Goal: Task Accomplishment & Management: Use online tool/utility

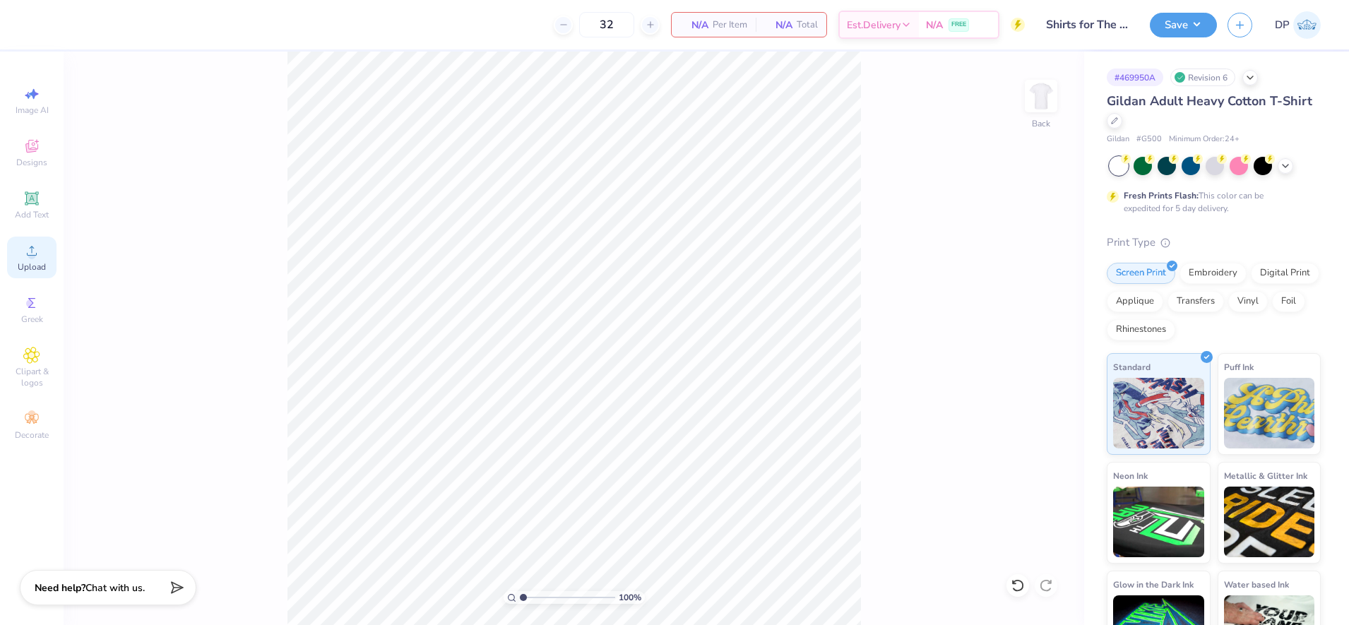
click at [40, 259] on div "Upload" at bounding box center [31, 258] width 49 height 42
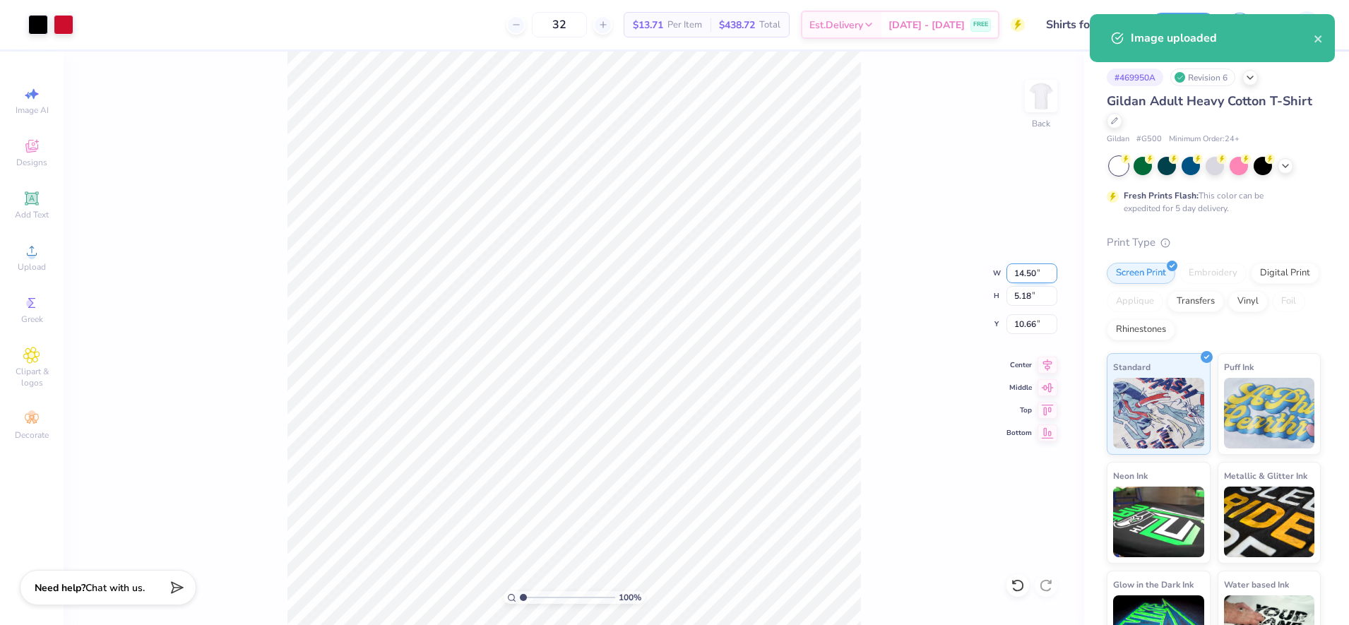
click at [1016, 271] on input "14.50" at bounding box center [1031, 273] width 51 height 20
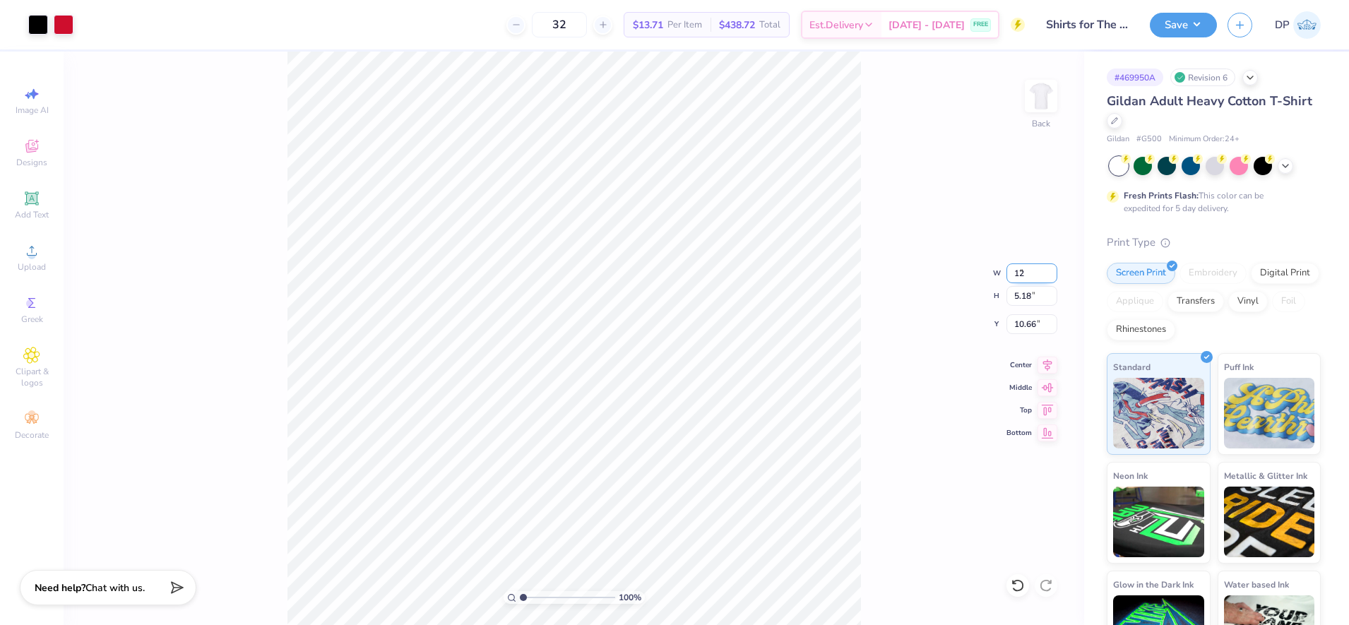
type input "12.00"
type input "4.29"
click at [1025, 323] on input "11.10" at bounding box center [1031, 324] width 51 height 20
drag, startPoint x: 1025, startPoint y: 323, endPoint x: 1019, endPoint y: 331, distance: 10.2
click at [1019, 331] on input "11.10" at bounding box center [1031, 324] width 51 height 20
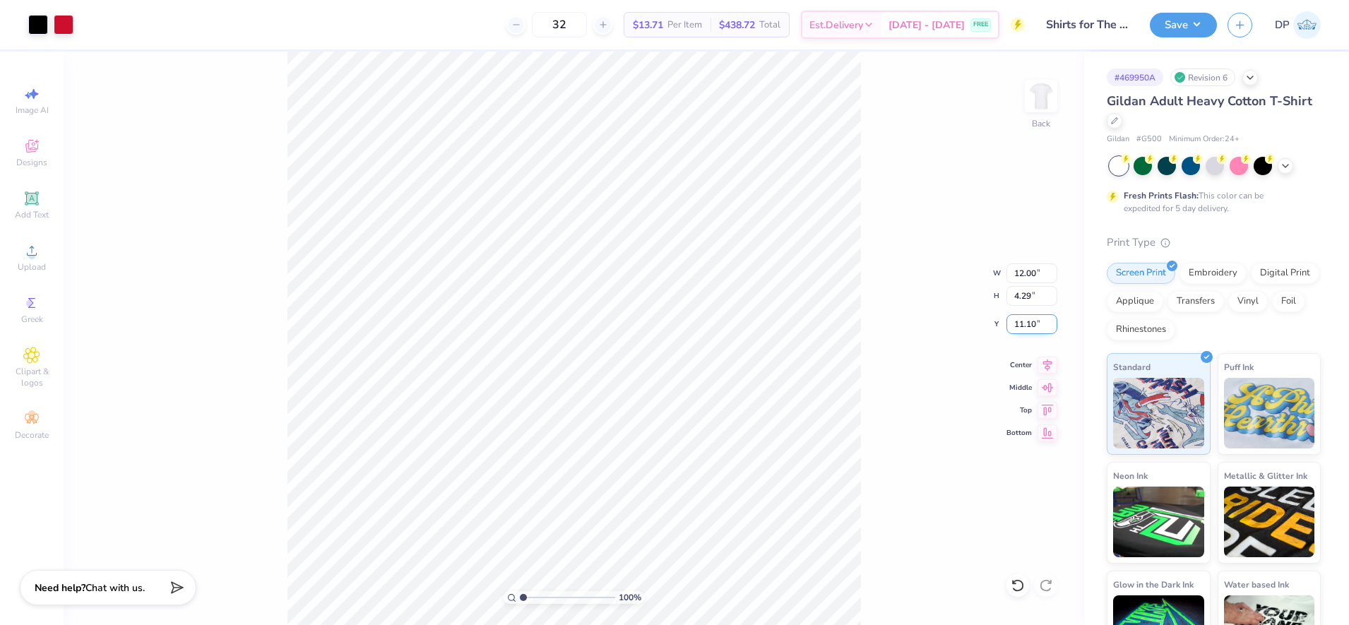
click at [1018, 326] on input "11.10" at bounding box center [1031, 324] width 51 height 20
click at [1018, 325] on input "11.10" at bounding box center [1031, 324] width 51 height 20
type input "3.00"
click at [933, 185] on div "100 % Back W 12.00 12.00 " H 4.29 4.29 " Y 3.00 3.00 " Center Middle Top Bottom" at bounding box center [574, 339] width 1021 height 574
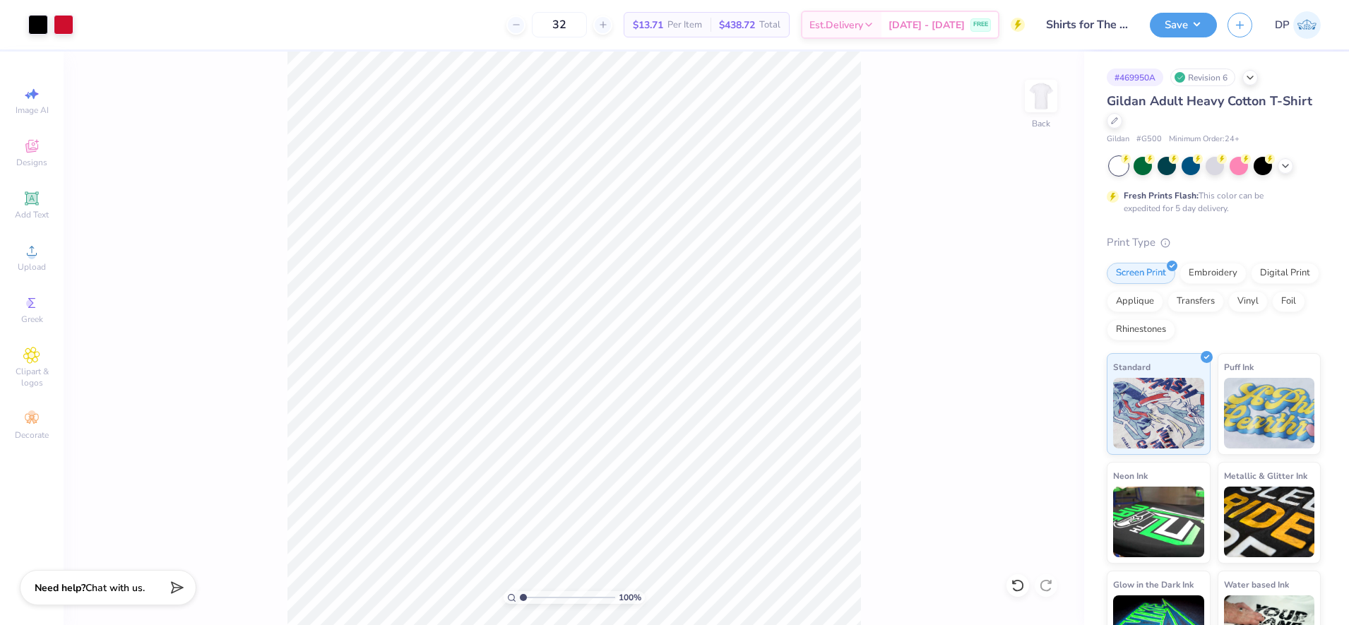
click at [374, 360] on div "100 % Back" at bounding box center [574, 339] width 1021 height 574
click at [1042, 107] on img at bounding box center [1041, 96] width 57 height 57
click at [35, 259] on div "Upload" at bounding box center [31, 258] width 49 height 42
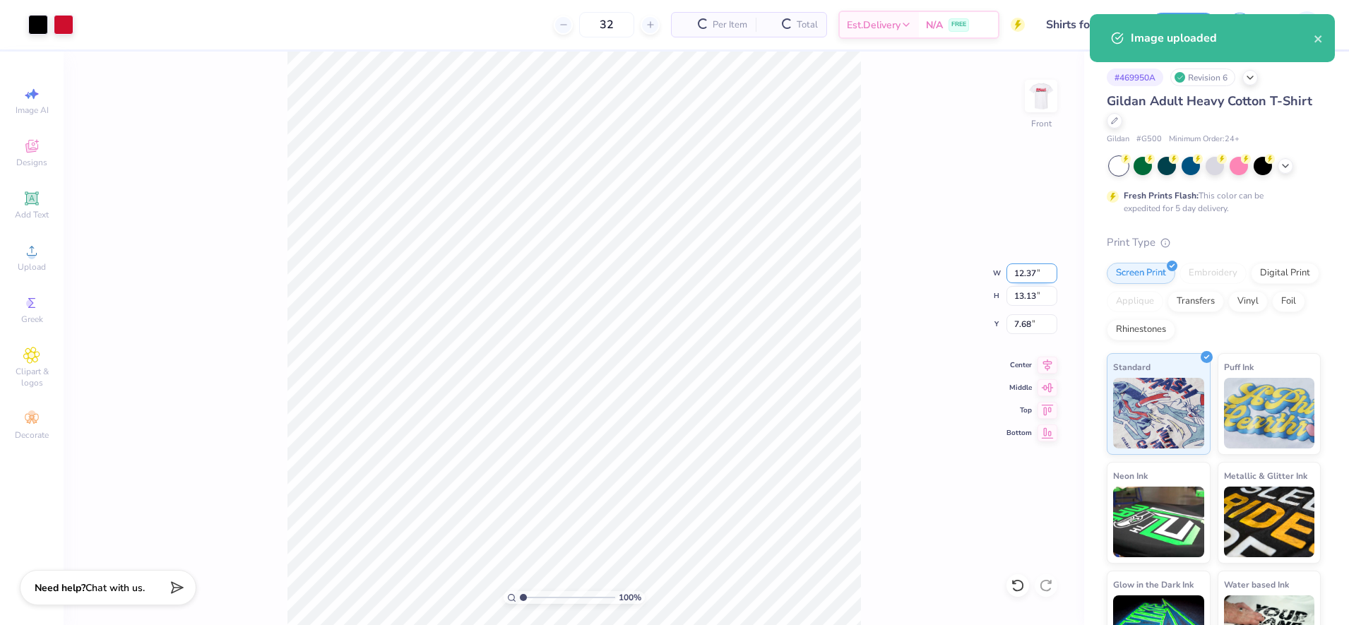
click at [1023, 277] on input "12.37" at bounding box center [1031, 273] width 51 height 20
type input "12.50"
type input "13.27"
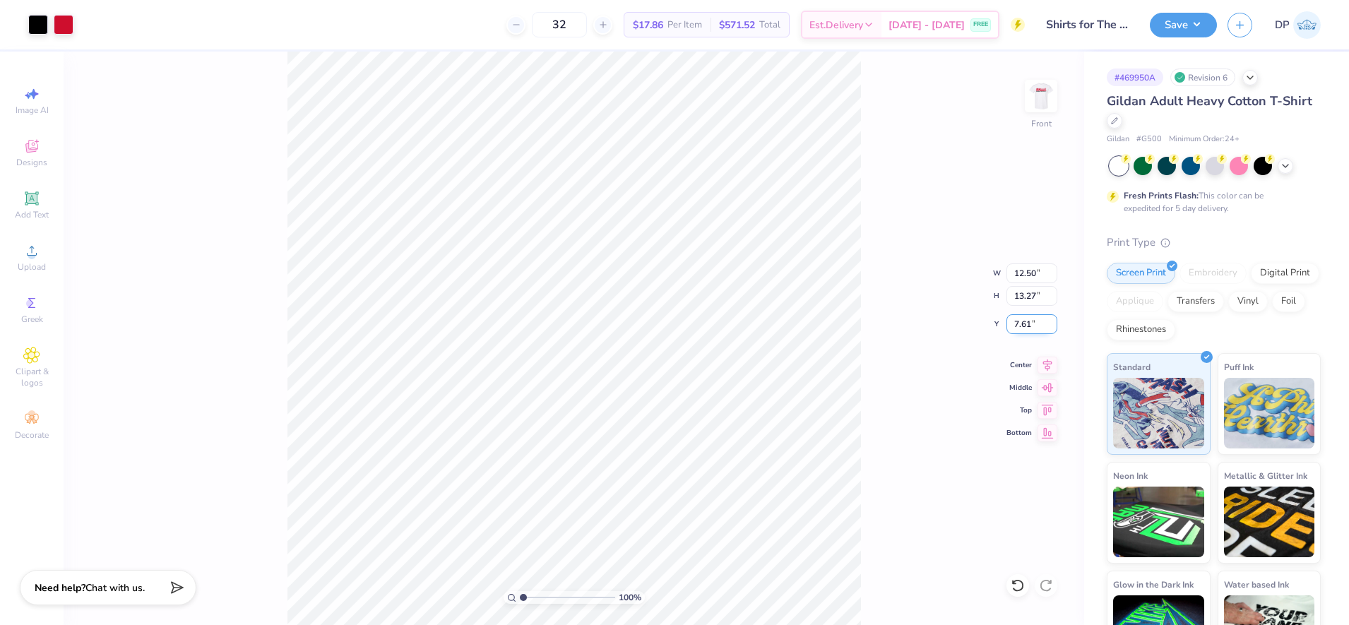
click at [1021, 323] on input "7.61" at bounding box center [1031, 324] width 51 height 20
click at [1022, 323] on input "7.61" at bounding box center [1031, 324] width 51 height 20
type input "3.00"
click at [865, 189] on div "100 % Front W 12.50 12.50 " H 13.27 13.27 " Y 3.00 3.00 " Center Middle Top Bot…" at bounding box center [574, 339] width 1021 height 574
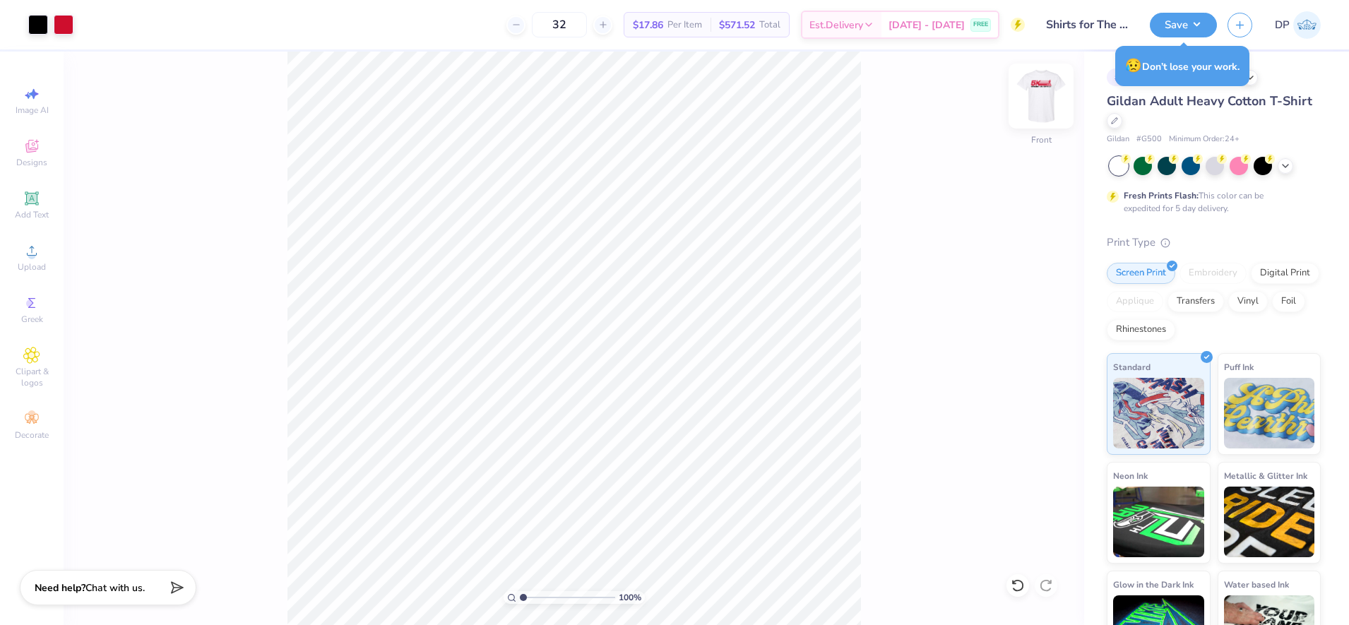
click at [1032, 89] on img at bounding box center [1041, 96] width 57 height 57
click at [1056, 100] on img at bounding box center [1041, 96] width 57 height 57
click at [513, 471] on div "100 % Front" at bounding box center [574, 339] width 1021 height 574
click at [1028, 270] on input "12.50" at bounding box center [1031, 273] width 51 height 20
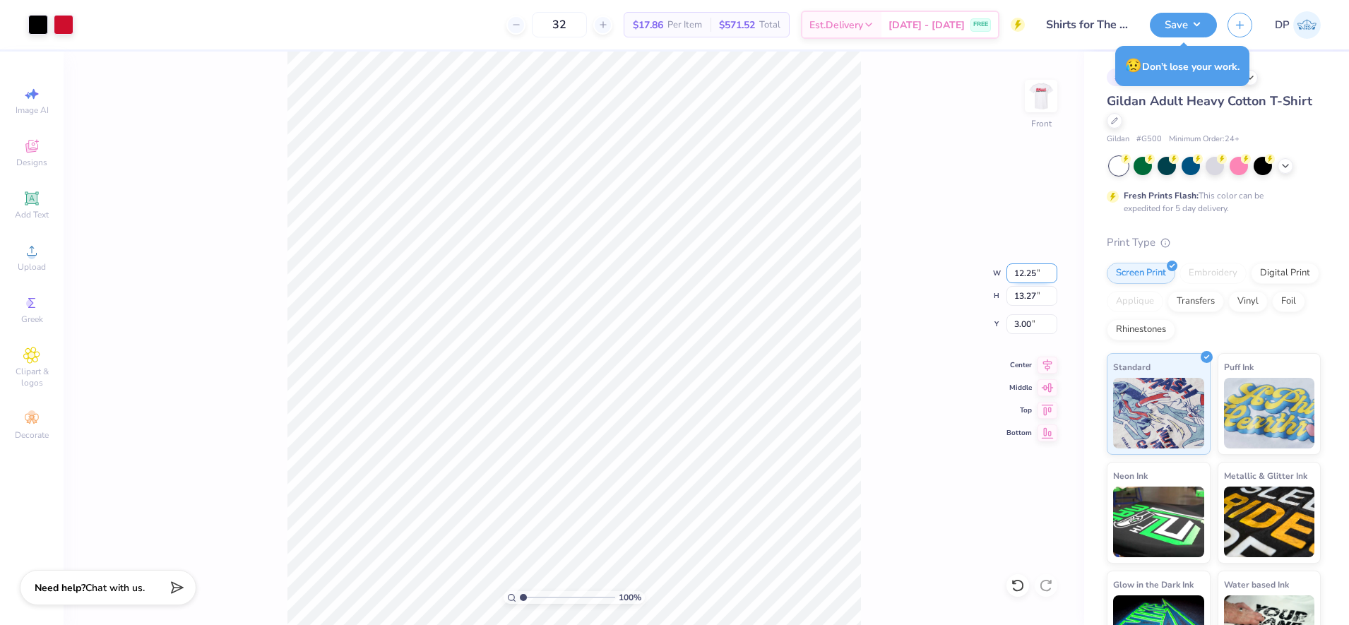
type input "12.25"
type input "13.01"
click at [1023, 319] on input "3.13" at bounding box center [1031, 324] width 51 height 20
type input "3.00"
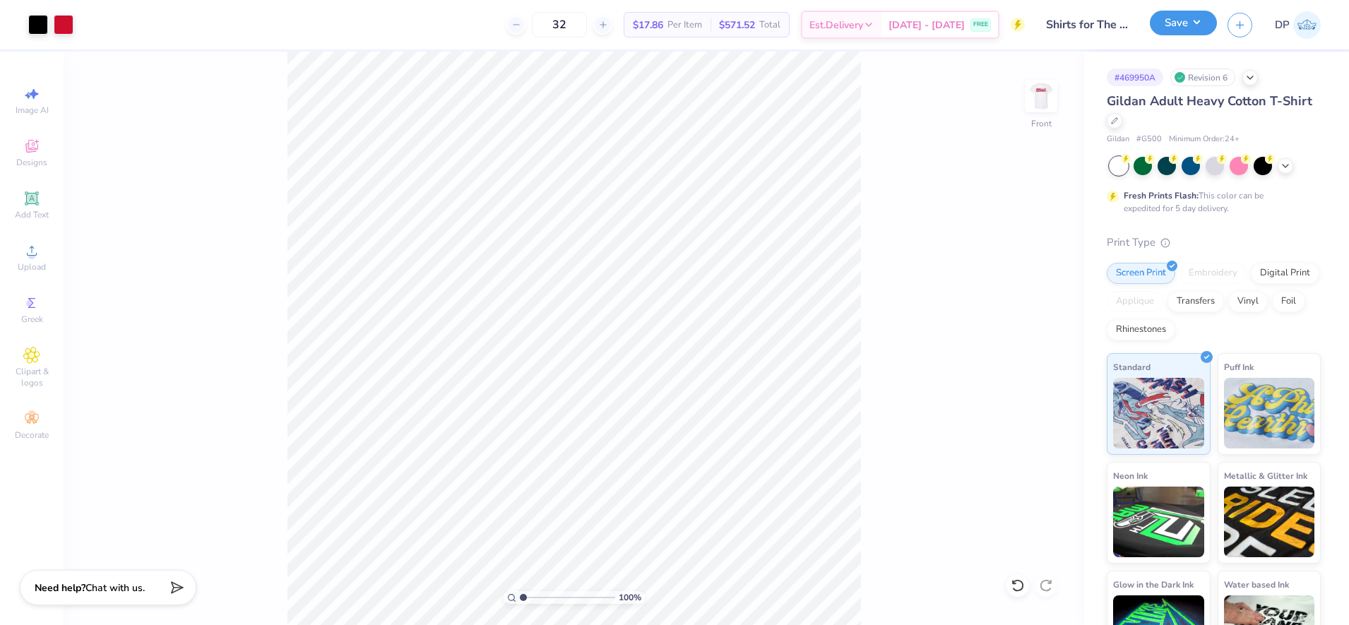
click at [1201, 17] on button "Save" at bounding box center [1183, 23] width 67 height 25
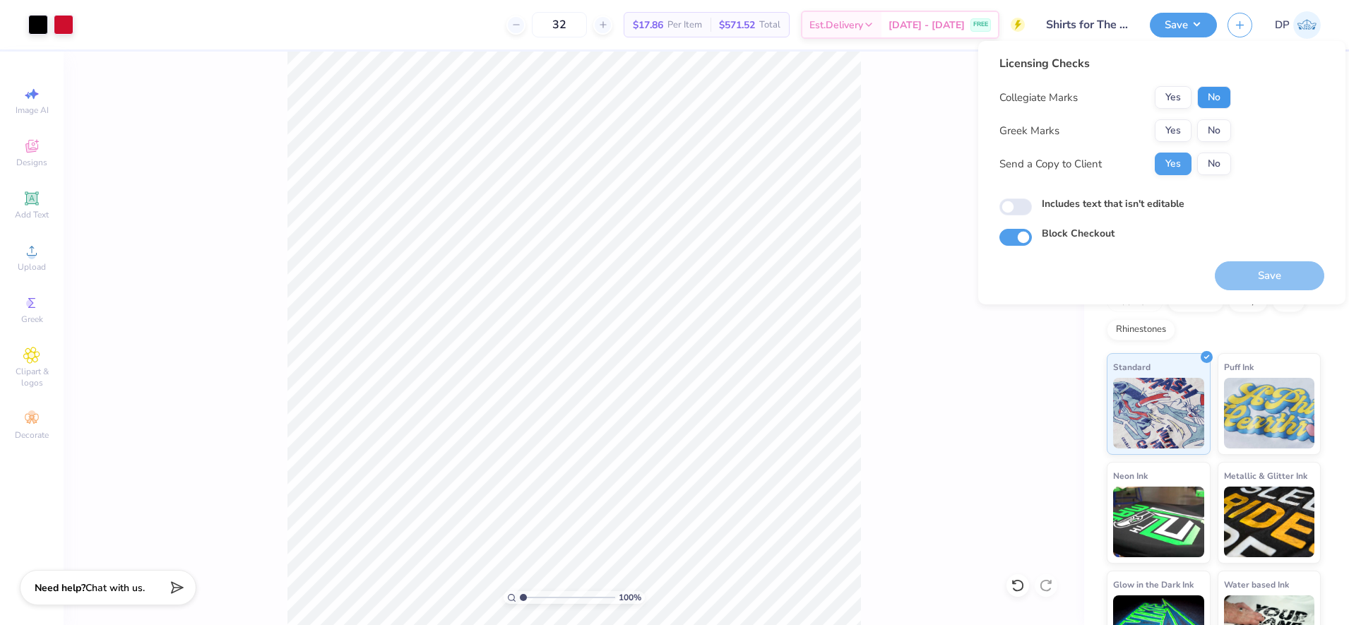
click at [1212, 93] on button "No" at bounding box center [1214, 97] width 34 height 23
click at [1208, 132] on button "No" at bounding box center [1214, 130] width 34 height 23
click at [1124, 198] on label "Includes text that isn't editable" at bounding box center [1113, 203] width 143 height 15
click at [1032, 198] on input "Includes text that isn't editable" at bounding box center [1015, 206] width 32 height 17
checkbox input "true"
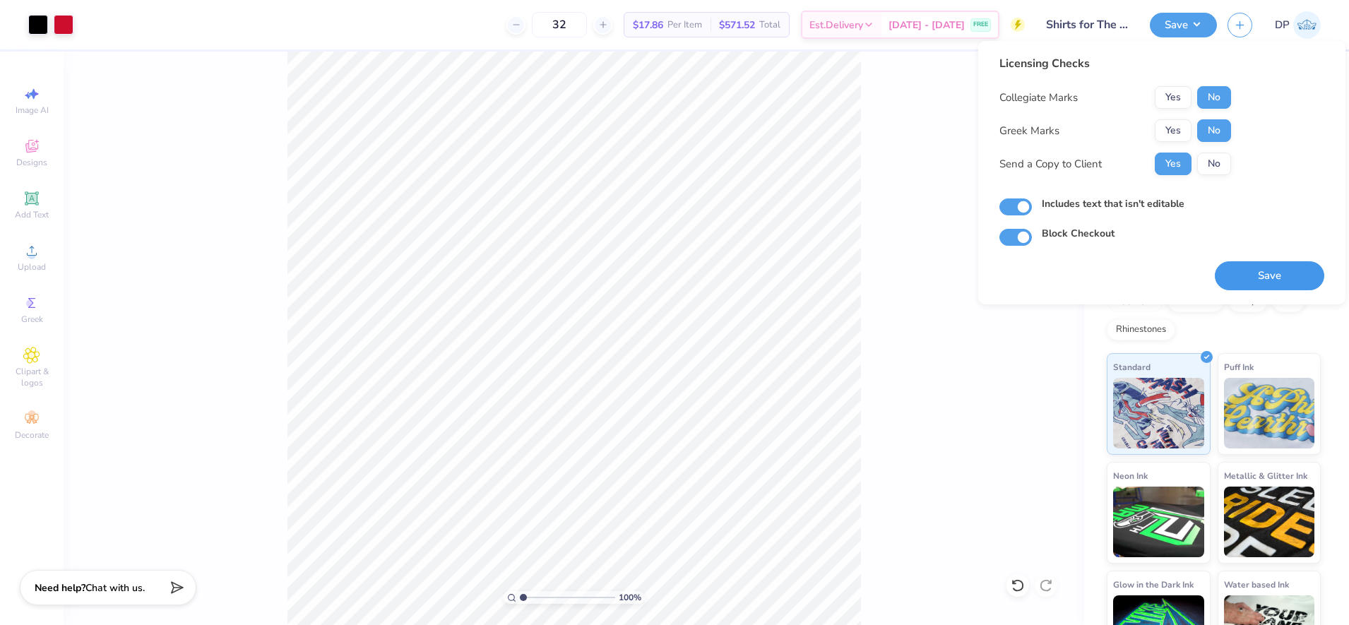
click at [1273, 272] on button "Save" at bounding box center [1269, 275] width 109 height 29
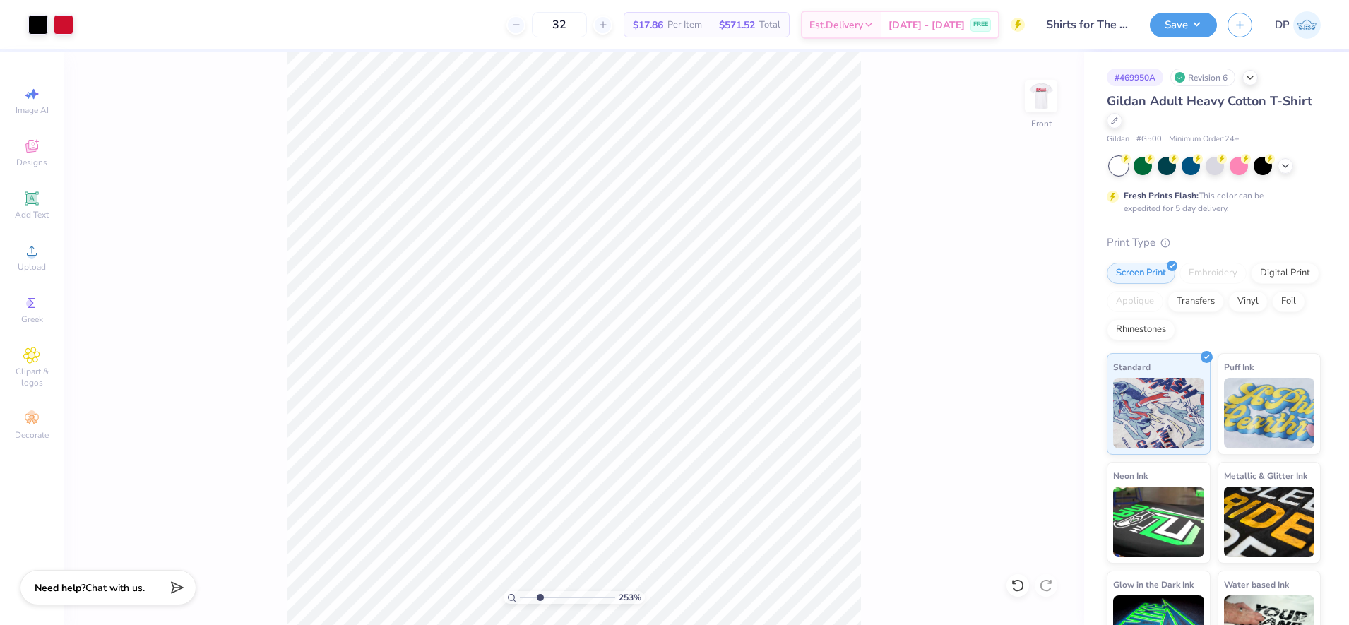
drag, startPoint x: 525, startPoint y: 598, endPoint x: 540, endPoint y: 600, distance: 15.0
type input "2.75"
click at [540, 600] on input "range" at bounding box center [567, 597] width 95 height 13
click at [34, 201] on icon at bounding box center [31, 198] width 11 height 11
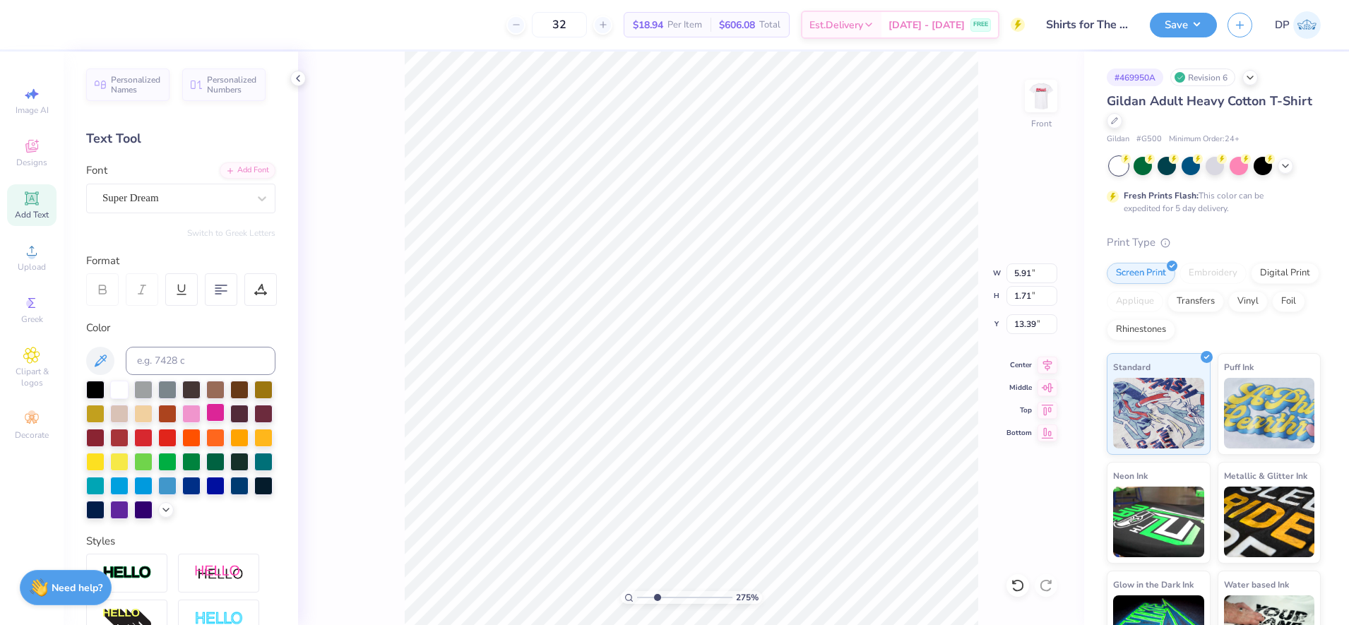
click at [225, 410] on div at bounding box center [215, 412] width 18 height 18
type input "1.39"
type input "0.40"
type input "16.96"
type textarea "THANK YOU TO OUR SPONSORS!"
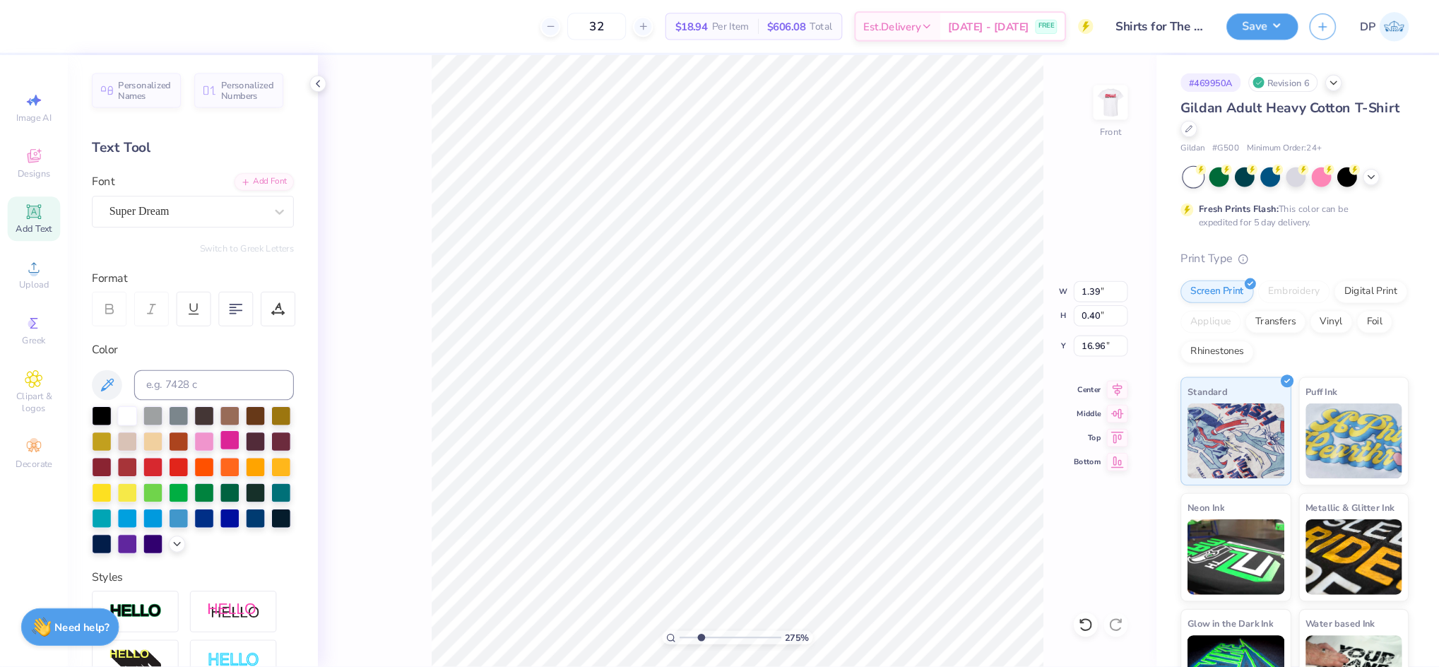
scroll to position [15, 11]
type input "16.75"
click at [258, 172] on div "Add Font" at bounding box center [248, 169] width 56 height 16
click at [237, 167] on div "Add Font" at bounding box center [248, 169] width 56 height 16
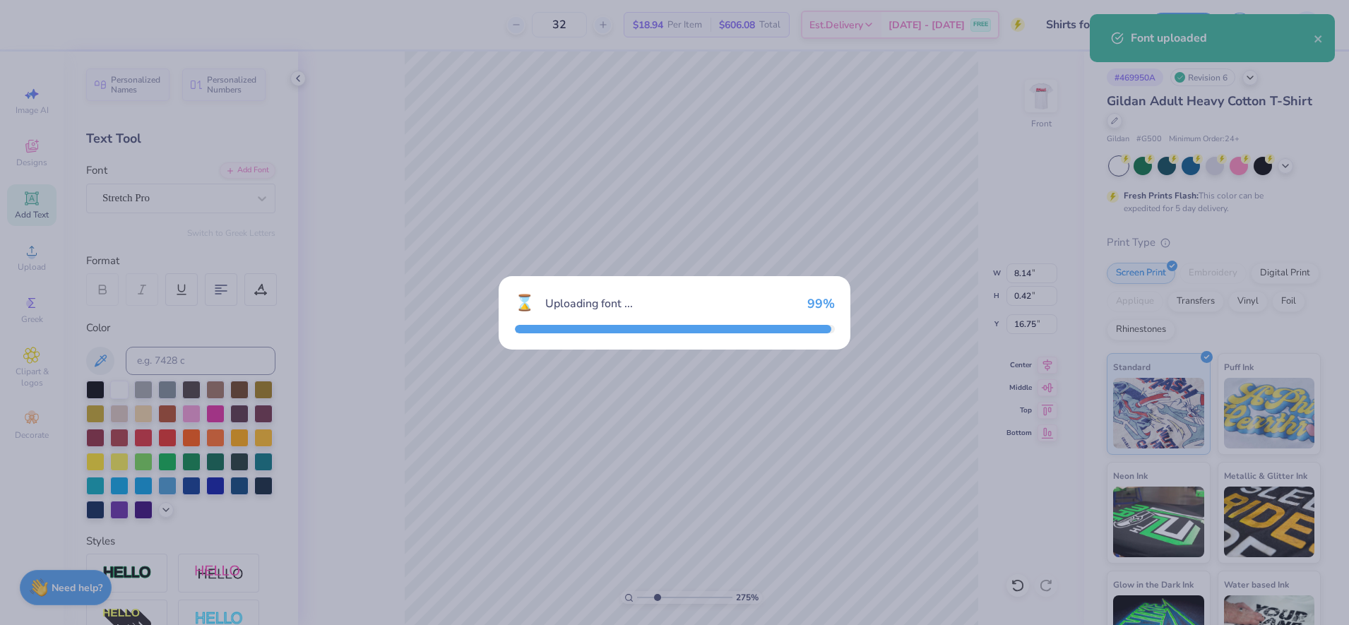
type input "14.15"
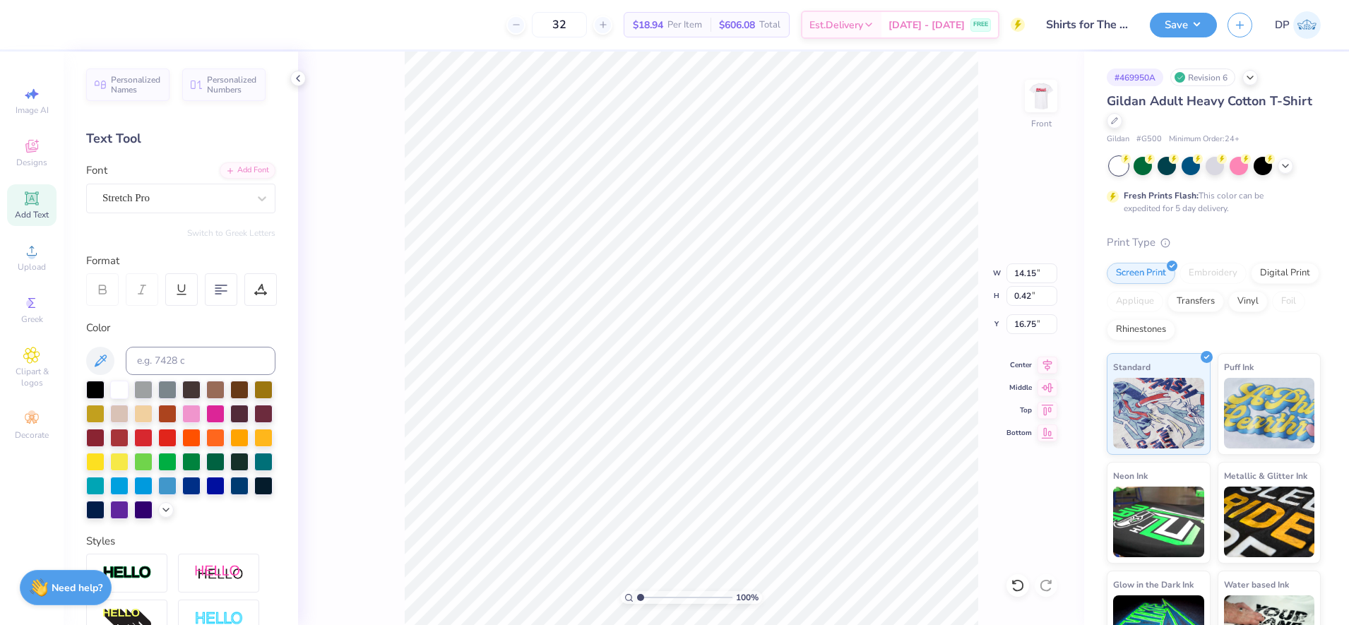
drag, startPoint x: 655, startPoint y: 595, endPoint x: 635, endPoint y: 592, distance: 20.8
type input "1"
click at [637, 598] on input "range" at bounding box center [684, 597] width 95 height 13
type input "7.51"
type input "0.22"
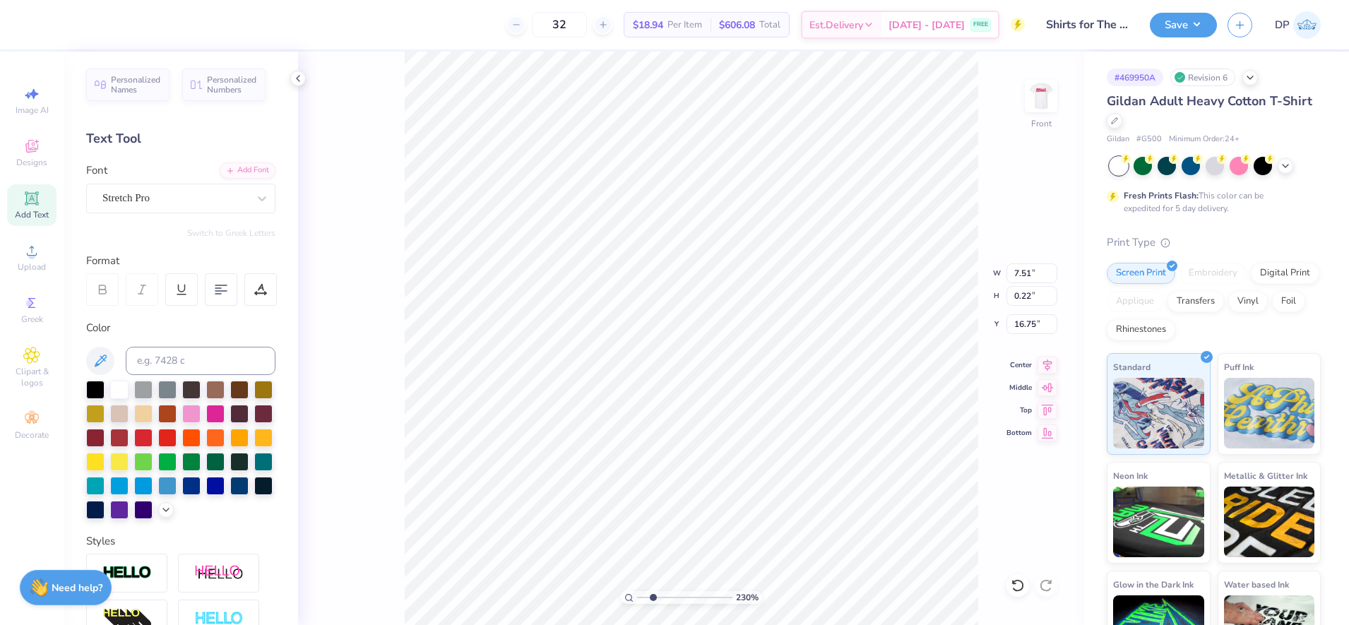
drag, startPoint x: 639, startPoint y: 599, endPoint x: 653, endPoint y: 592, distance: 15.2
type input "2.3"
click at [653, 592] on input "range" at bounding box center [684, 597] width 95 height 13
type input "15.78"
type input "8.96"
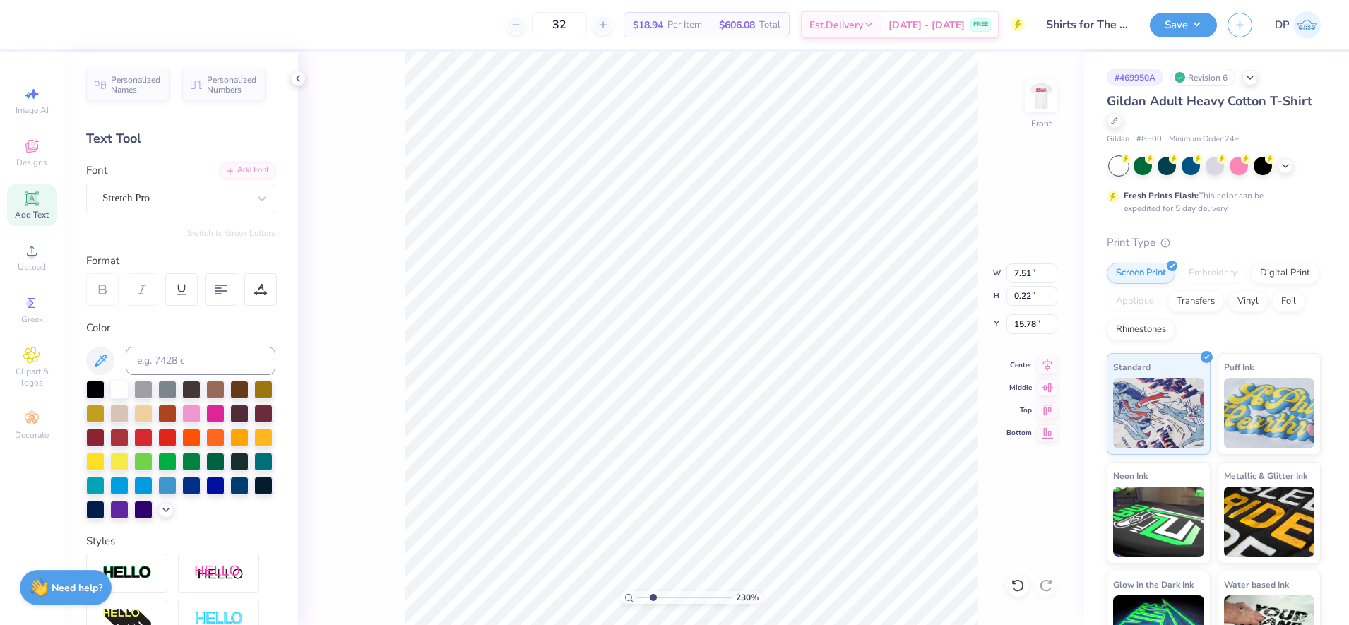
type input "0.26"
type input "15.74"
type input "9.01"
type input "0.27"
click at [845, 497] on li "Ungroup" at bounding box center [868, 498] width 111 height 28
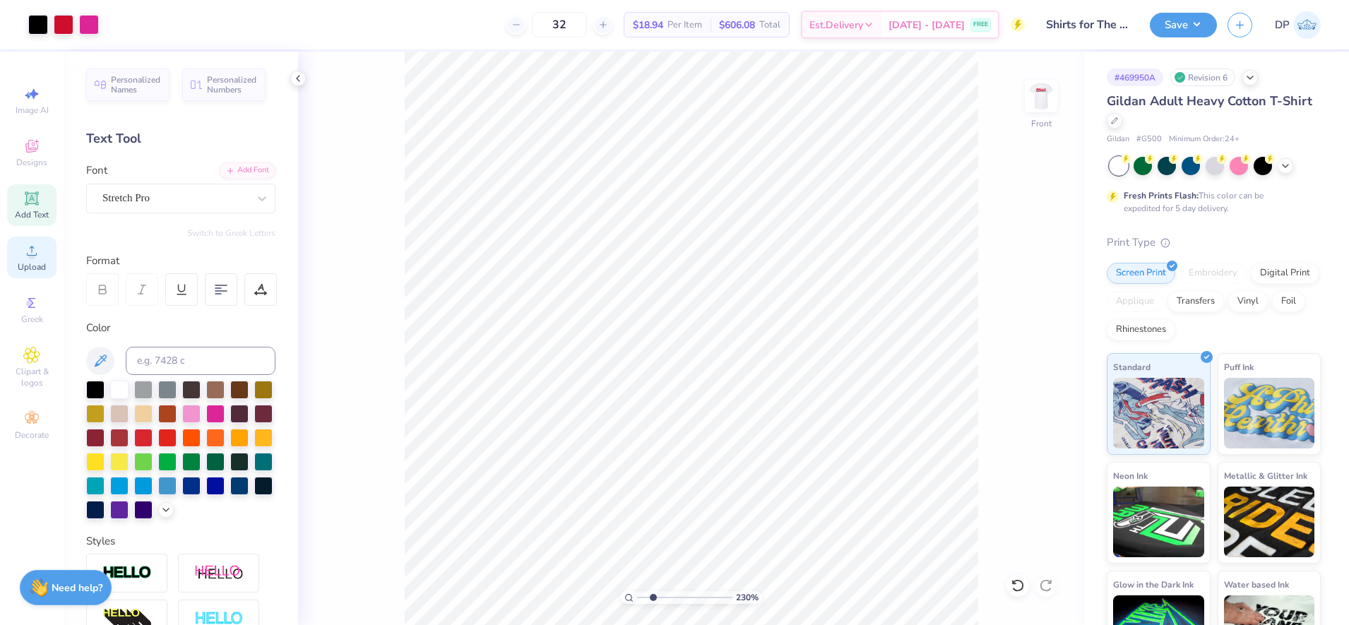
click at [32, 251] on icon at bounding box center [31, 250] width 17 height 17
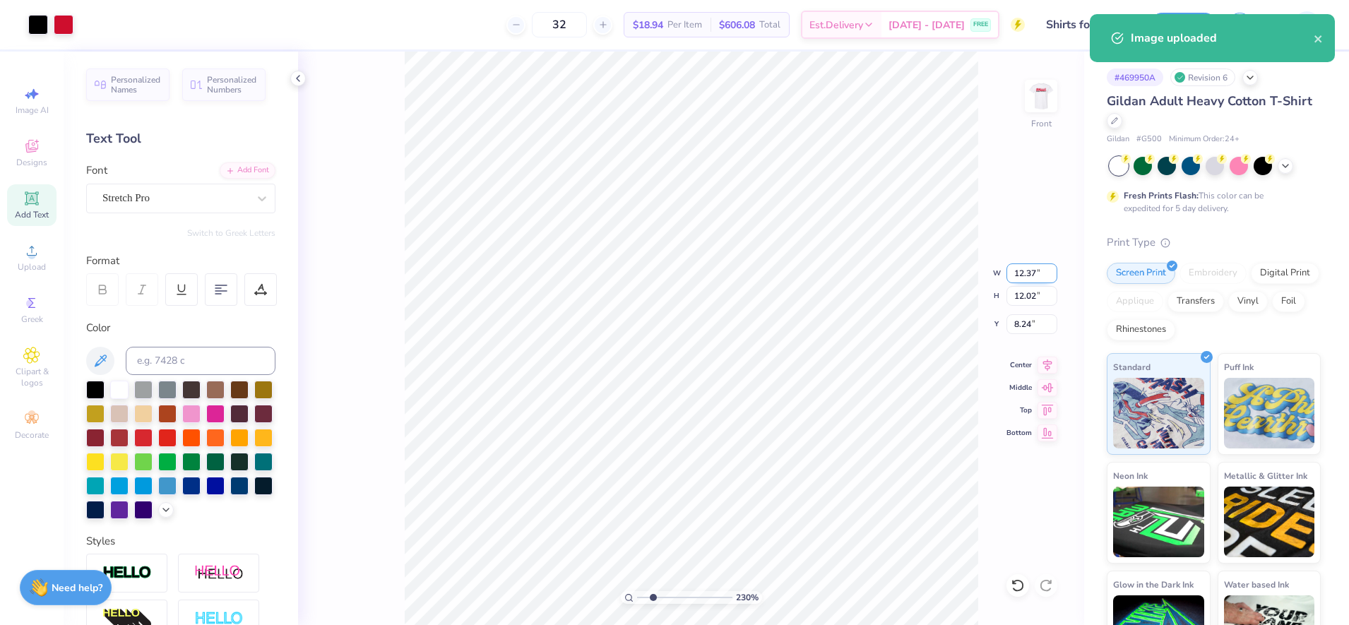
click at [1014, 278] on input "12.37" at bounding box center [1031, 273] width 51 height 20
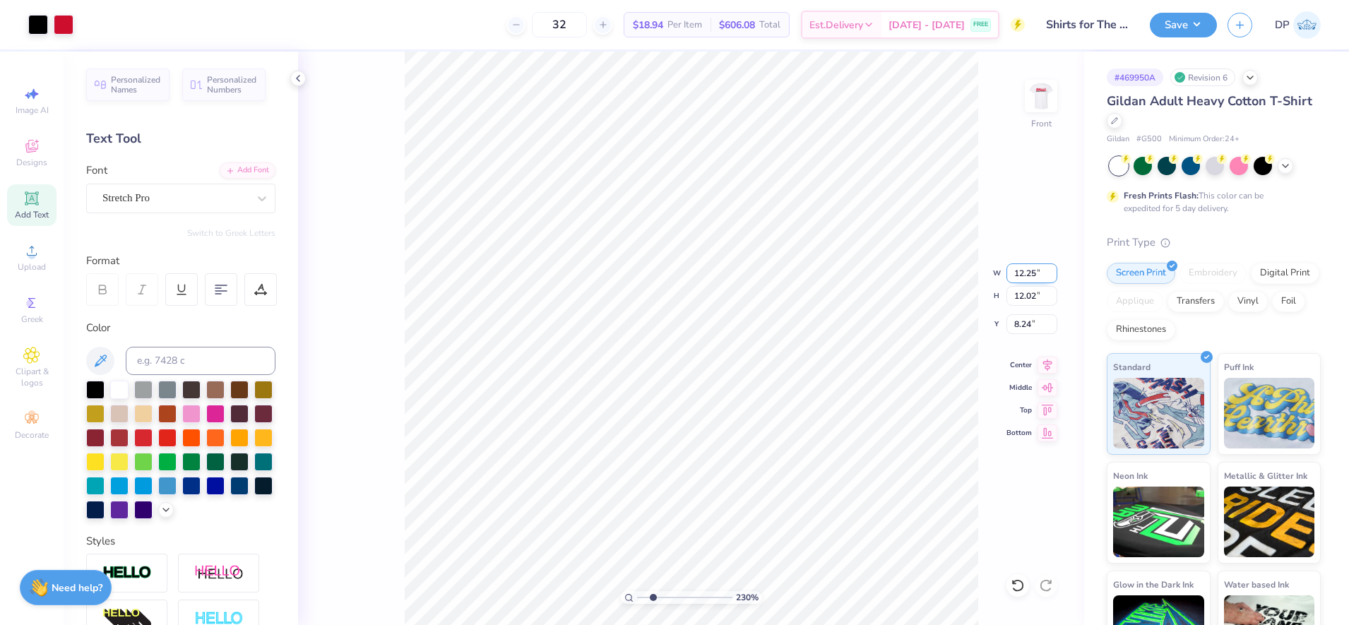
type input "12.25"
type input "11.90"
click at [1026, 326] on input "8.30" at bounding box center [1031, 324] width 51 height 20
type input "3.00"
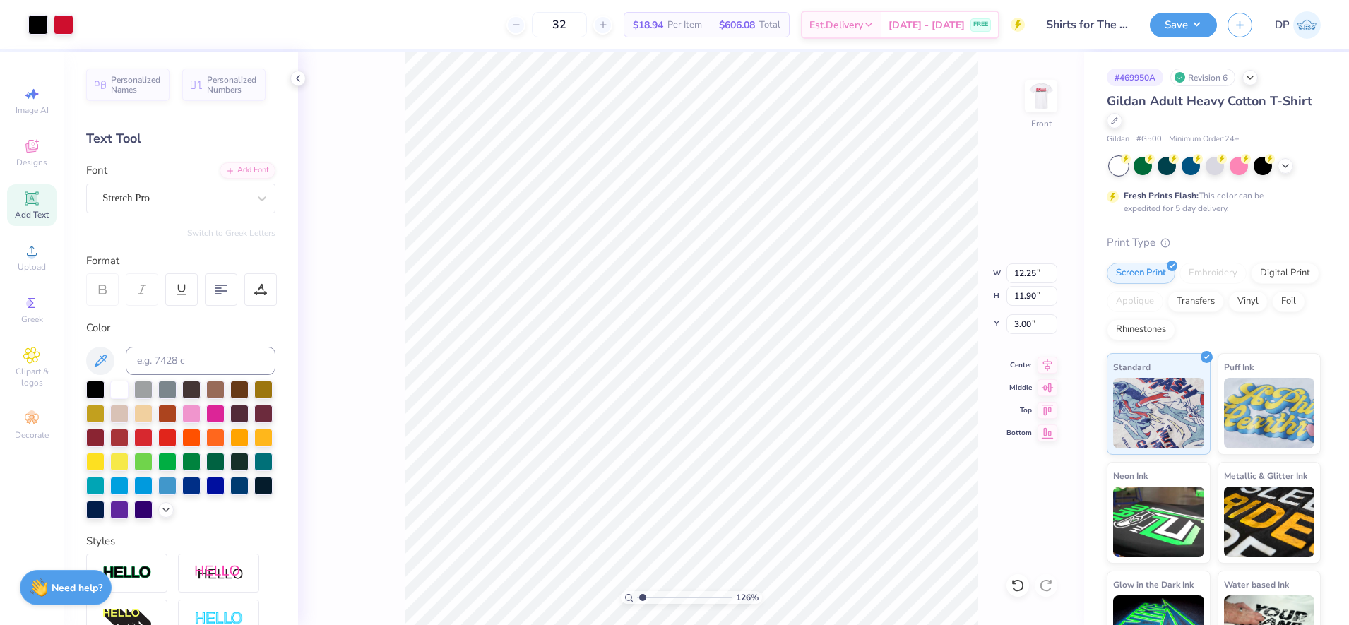
drag, startPoint x: 655, startPoint y: 593, endPoint x: 643, endPoint y: 593, distance: 12.0
click at [643, 593] on input "range" at bounding box center [684, 597] width 95 height 13
click at [638, 595] on input "range" at bounding box center [684, 597] width 95 height 13
drag, startPoint x: 638, startPoint y: 595, endPoint x: 659, endPoint y: 600, distance: 21.1
click at [659, 600] on input "range" at bounding box center [684, 597] width 95 height 13
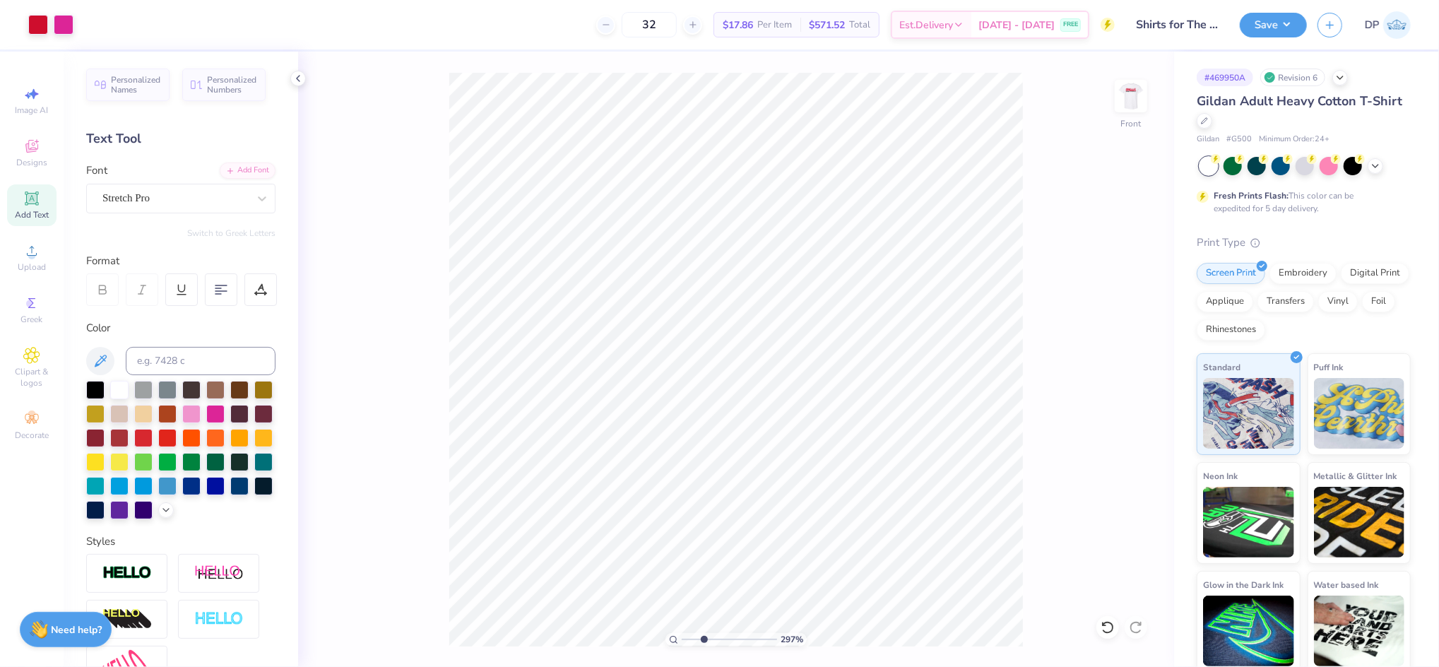
type input "1"
click at [97, 390] on div at bounding box center [95, 388] width 18 height 18
click at [778, 504] on li "Group" at bounding box center [799, 511] width 111 height 28
click at [1254, 25] on button "Save" at bounding box center [1273, 23] width 67 height 25
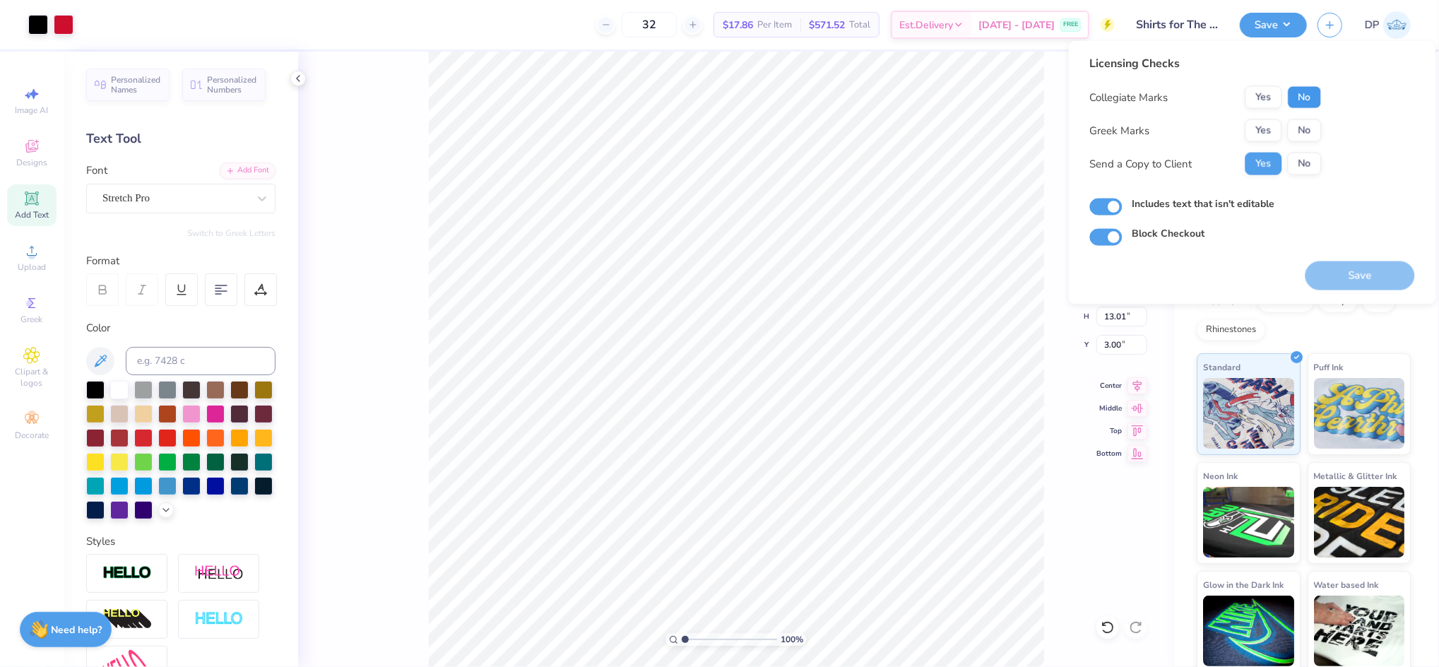
click at [1305, 95] on button "No" at bounding box center [1305, 97] width 34 height 23
click at [1296, 126] on button "No" at bounding box center [1305, 130] width 34 height 23
click at [1348, 275] on button "Save" at bounding box center [1359, 275] width 109 height 29
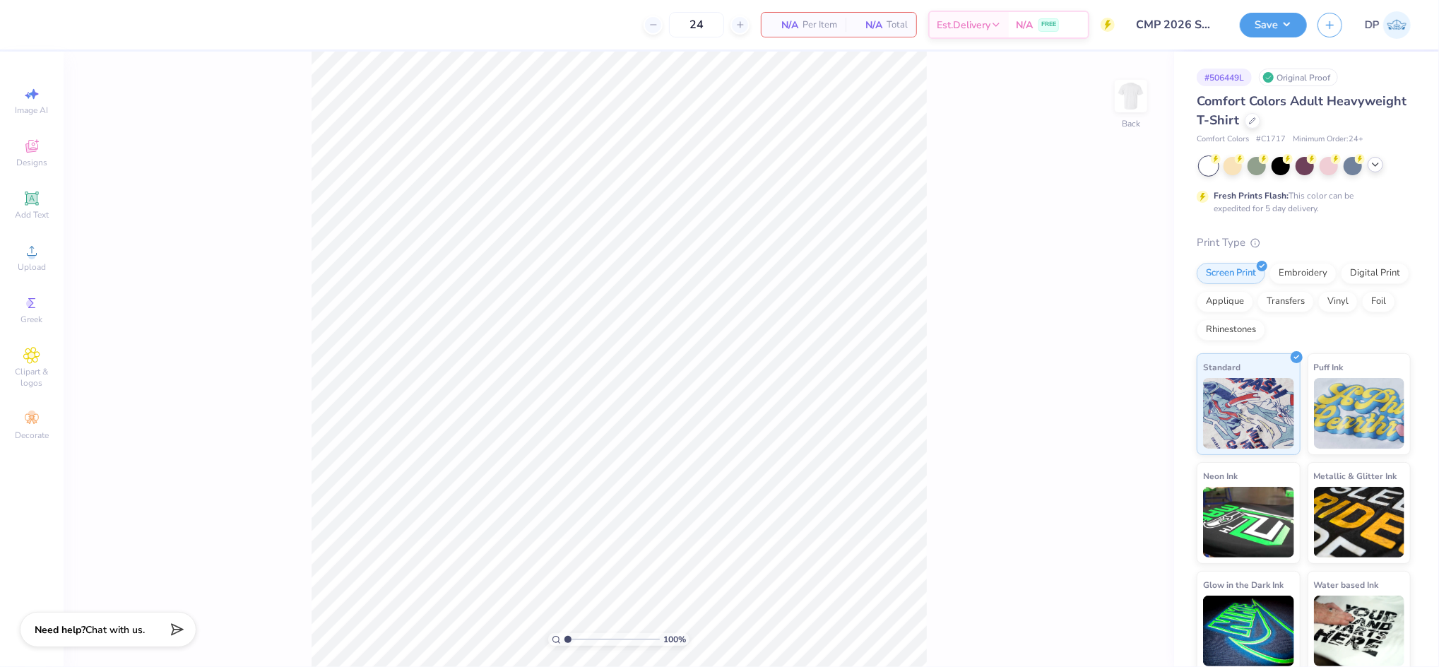
click at [1370, 165] on icon at bounding box center [1374, 164] width 11 height 11
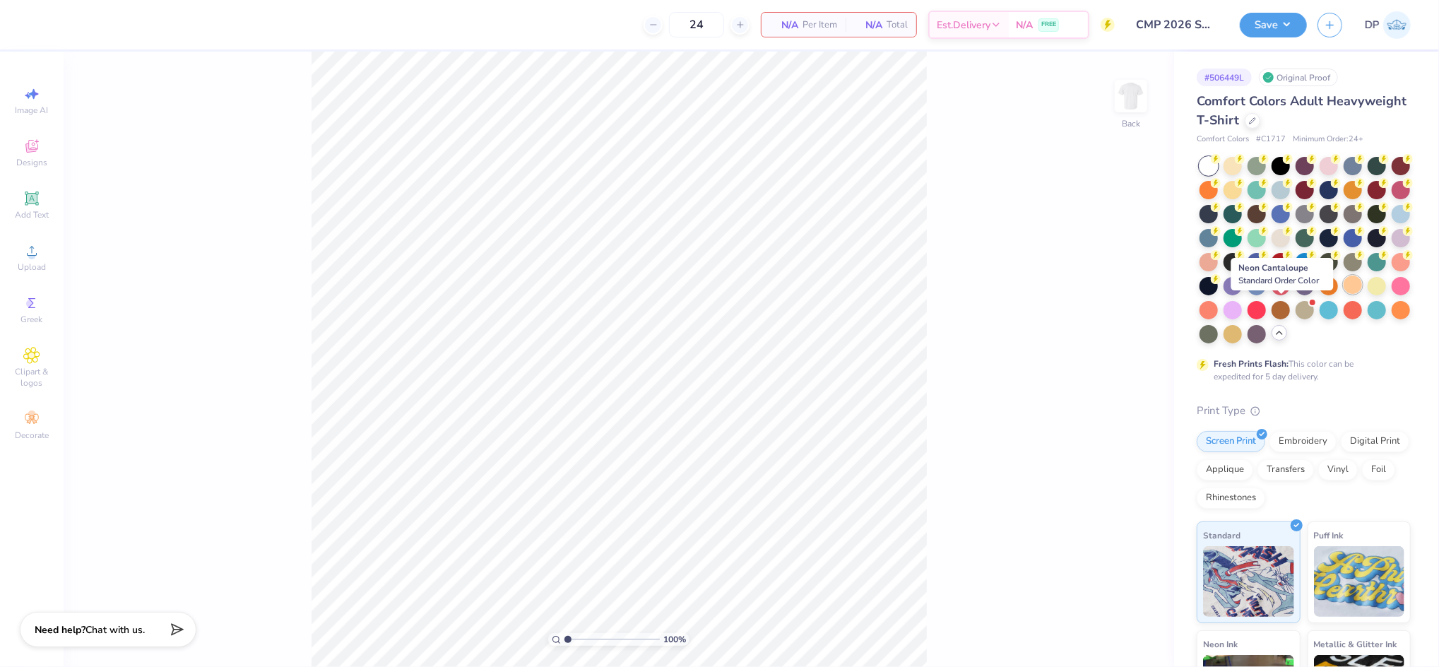
click at [1343, 294] on div at bounding box center [1352, 284] width 18 height 18
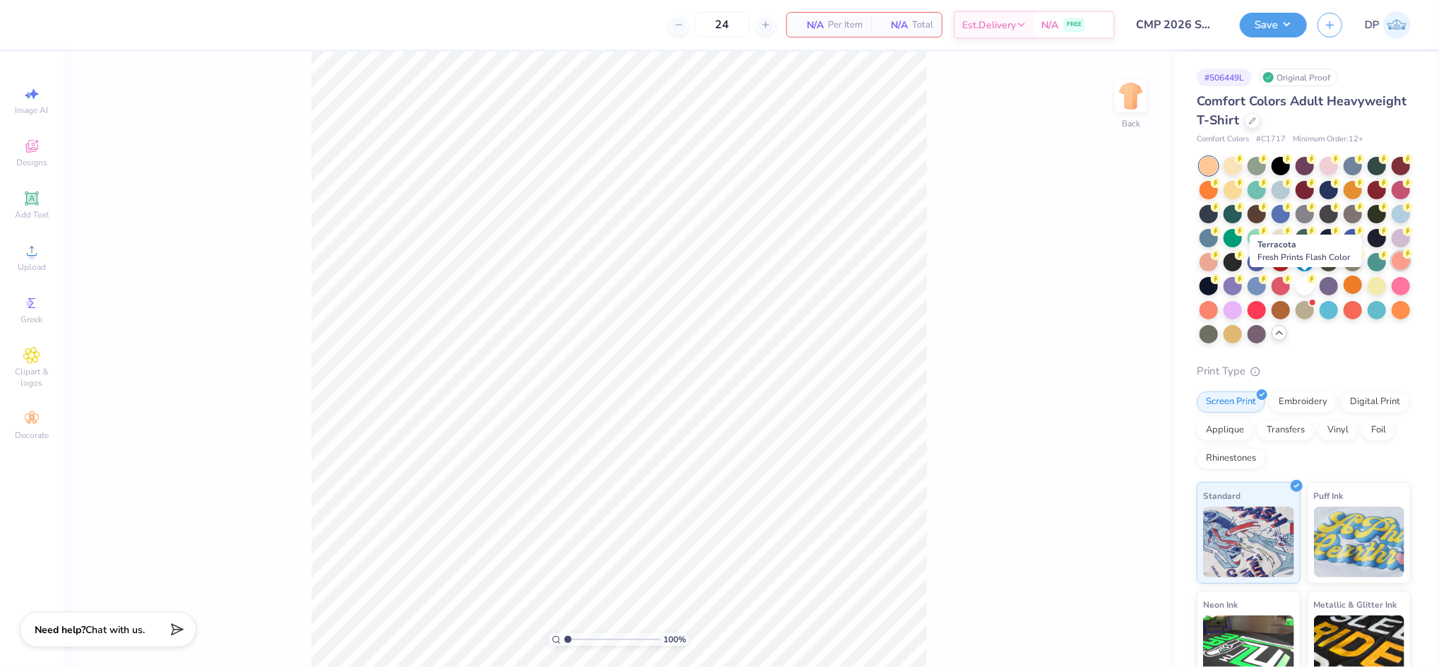
click at [1391, 270] on div at bounding box center [1400, 260] width 18 height 18
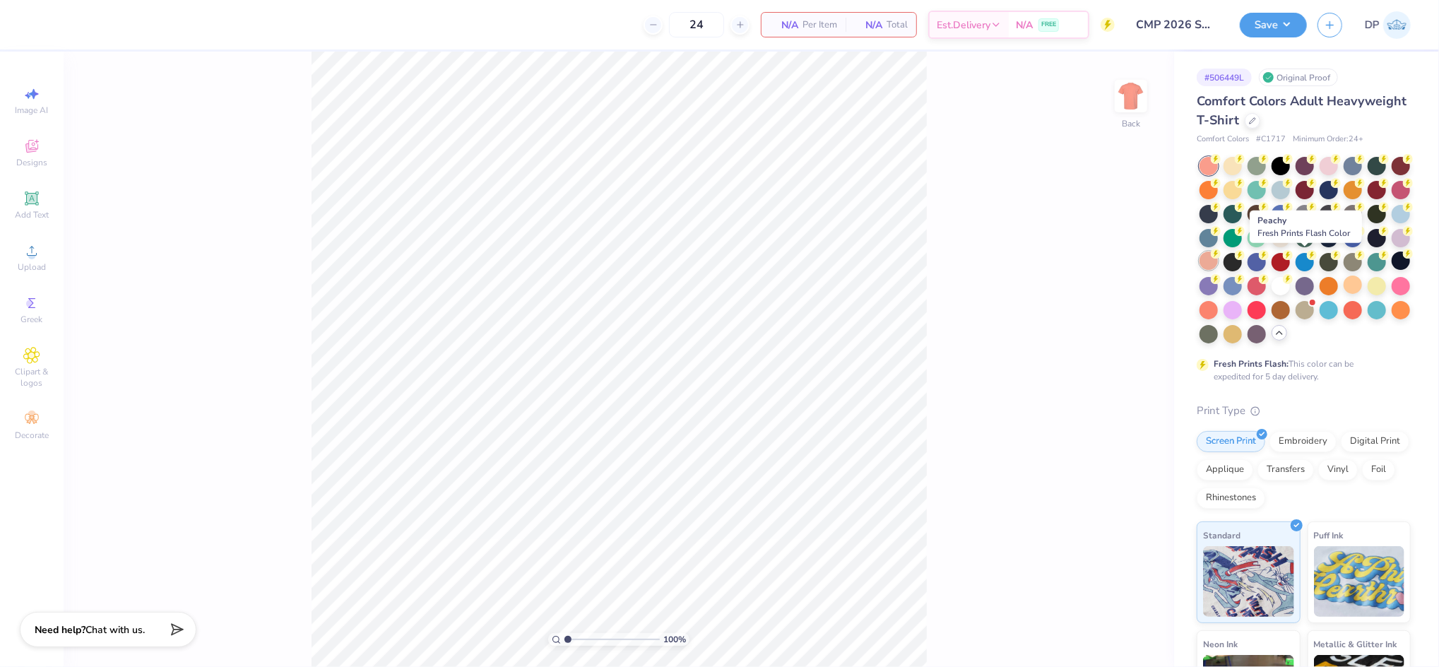
click at [1218, 268] on div at bounding box center [1208, 260] width 18 height 18
click at [1367, 270] on div at bounding box center [1376, 260] width 18 height 18
click at [1209, 168] on div at bounding box center [1208, 166] width 18 height 18
click at [1218, 261] on div at bounding box center [1208, 260] width 18 height 18
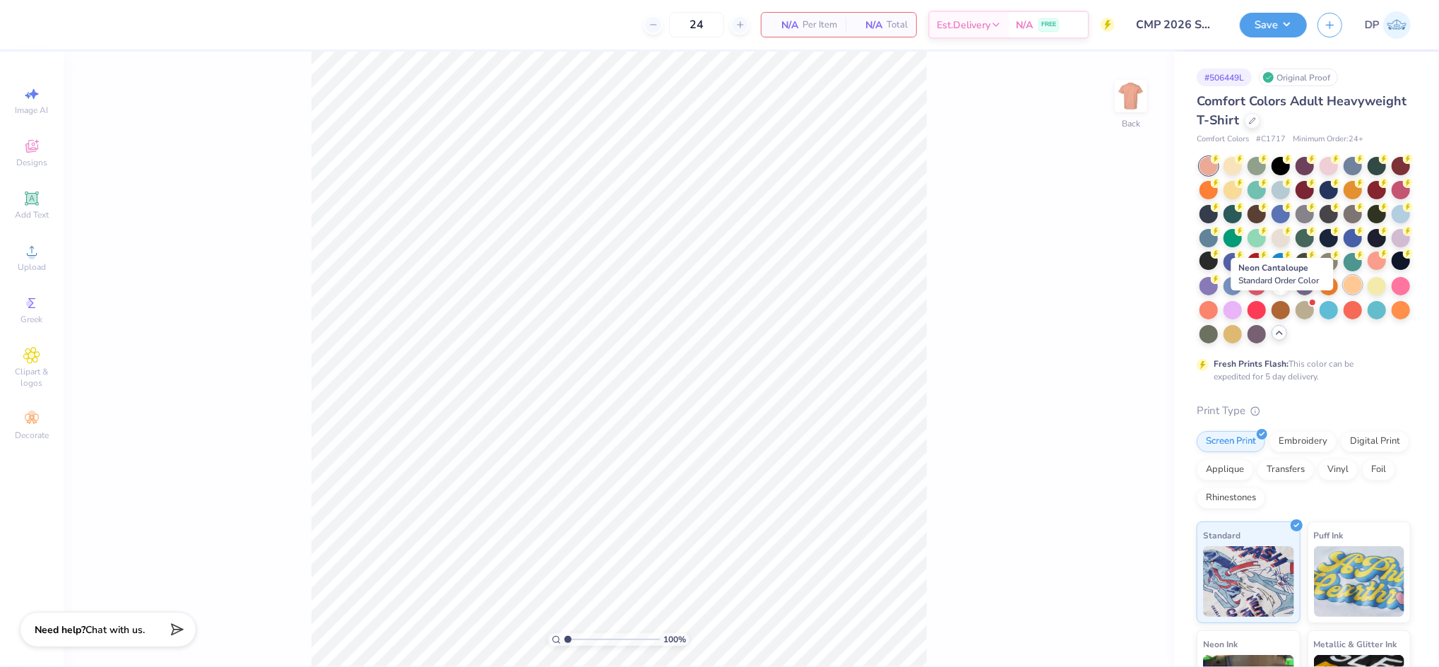
click at [1343, 294] on div at bounding box center [1352, 284] width 18 height 18
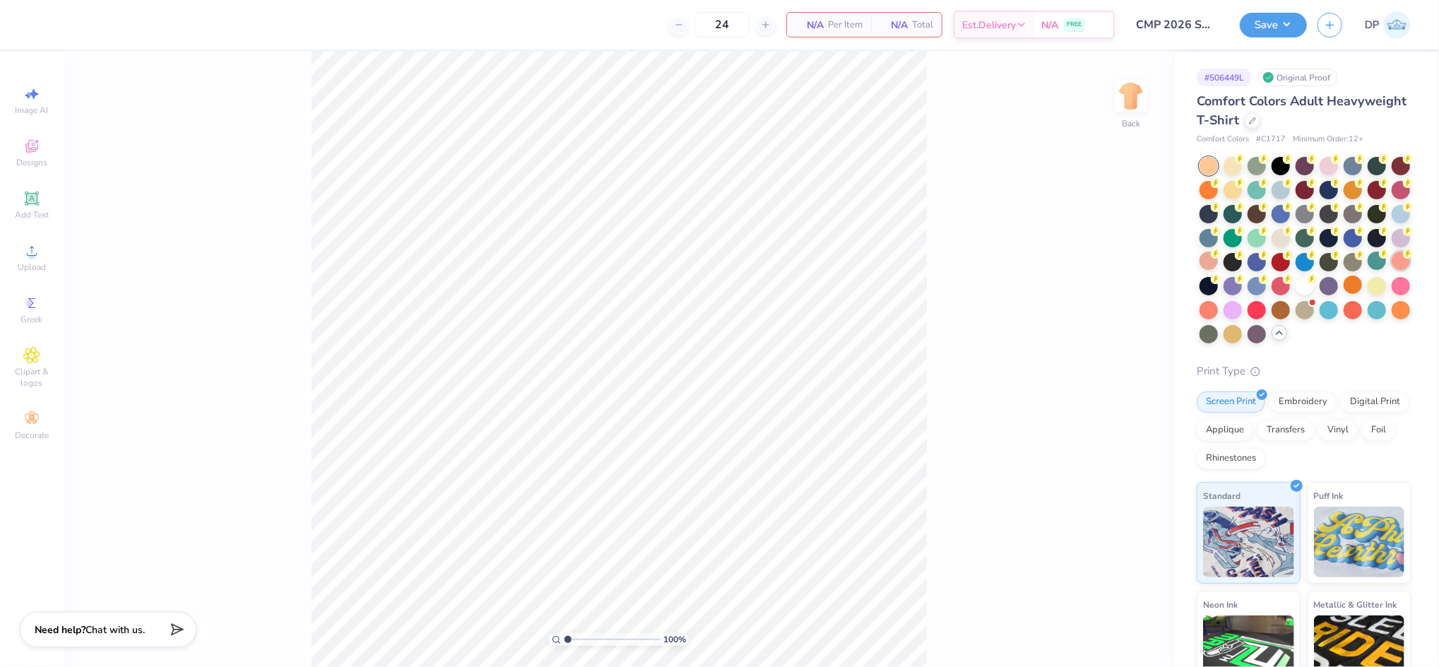
click at [1391, 270] on div at bounding box center [1400, 260] width 18 height 18
